Goal: Task Accomplishment & Management: Manage account settings

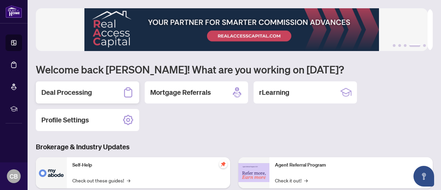
click at [94, 90] on div "Deal Processing" at bounding box center [87, 92] width 103 height 22
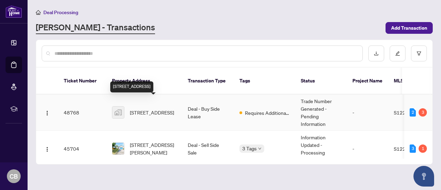
click at [135, 108] on span "[STREET_ADDRESS]" at bounding box center [152, 112] width 44 height 8
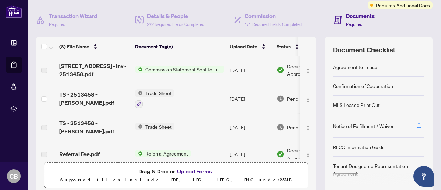
scroll to position [58, 0]
click at [169, 66] on span "Commission Statement Sent to Listing Brokerage" at bounding box center [184, 69] width 82 height 8
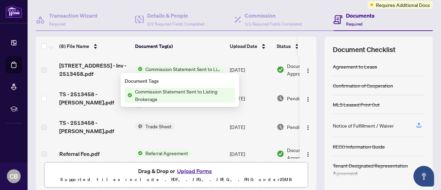
click at [167, 90] on span "Commission Statement Sent to Listing Brokerage" at bounding box center [183, 94] width 103 height 15
click at [191, 97] on span "Commission Statement Sent to Listing Brokerage" at bounding box center [183, 94] width 103 height 15
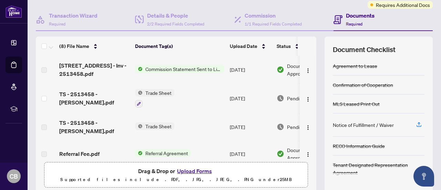
click at [189, 46] on th "Document Tag(s)" at bounding box center [179, 45] width 95 height 19
click at [173, 68] on span "Commission Statement Sent to Listing Brokerage" at bounding box center [184, 69] width 82 height 8
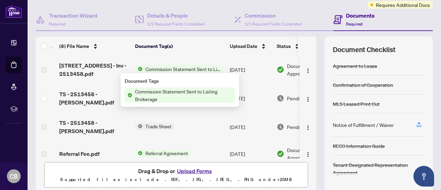
click at [173, 68] on span "Commission Statement Sent to Listing Brokerage" at bounding box center [184, 69] width 82 height 8
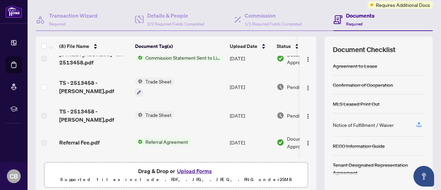
scroll to position [12, 0]
click at [151, 82] on span "Trade Sheet" at bounding box center [159, 81] width 32 height 8
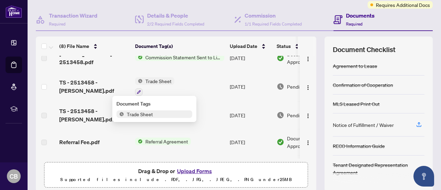
click at [155, 113] on span "Trade Sheet" at bounding box center [154, 114] width 76 height 8
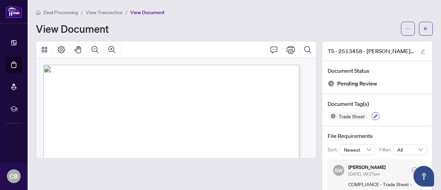
click at [373, 115] on icon "button" at bounding box center [375, 116] width 4 height 4
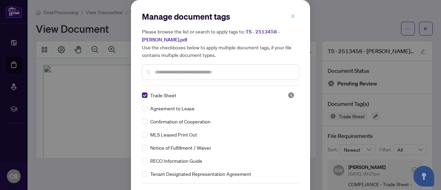
click at [290, 14] on icon "close" at bounding box center [292, 16] width 5 height 5
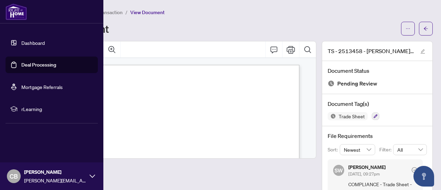
click at [22, 43] on link "Dashboard" at bounding box center [32, 43] width 23 height 6
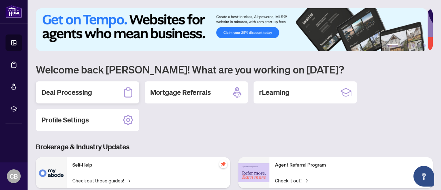
click at [87, 89] on h2 "Deal Processing" at bounding box center [66, 92] width 51 height 10
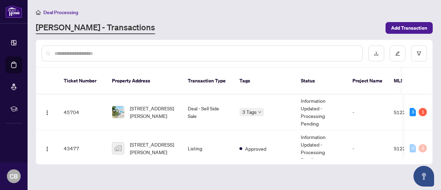
scroll to position [37, 0]
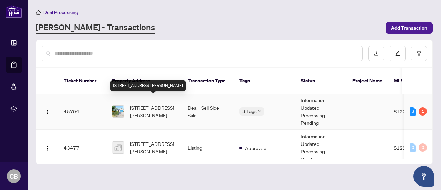
click at [139, 104] on span "[STREET_ADDRESS][PERSON_NAME]" at bounding box center [153, 111] width 47 height 15
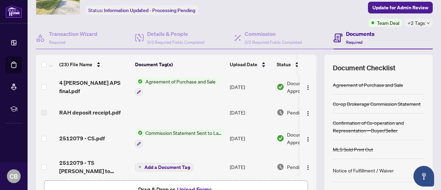
scroll to position [264, 0]
click at [165, 129] on span "Commission Statement Sent to Lawyer" at bounding box center [184, 132] width 82 height 8
click at [93, 134] on span "2512079 - CS.pdf" at bounding box center [81, 138] width 45 height 8
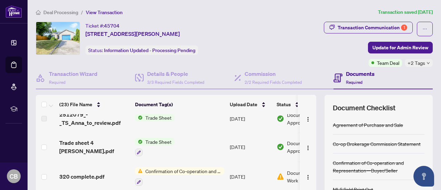
scroll to position [97, 0]
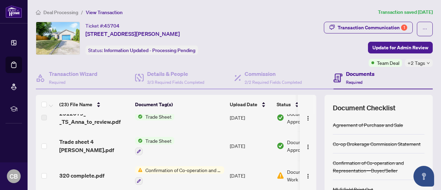
click at [159, 138] on span "Trade Sheet" at bounding box center [159, 141] width 32 height 8
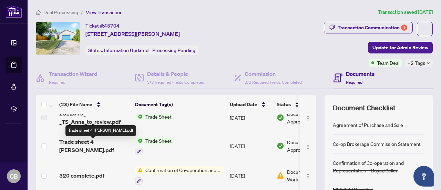
click at [94, 143] on span "Trade sheet 4 [PERSON_NAME].pdf" at bounding box center [94, 145] width 70 height 17
